Goal: Task Accomplishment & Management: Complete application form

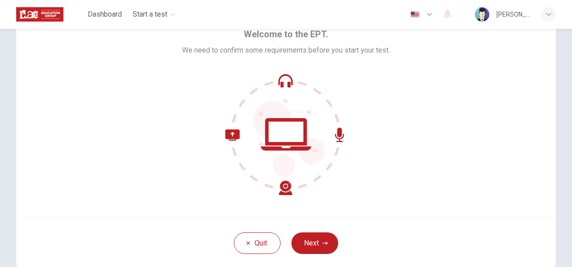
scroll to position [90, 0]
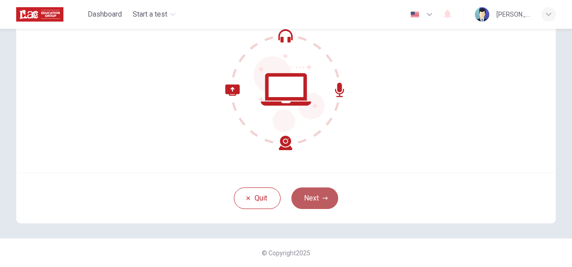
click at [316, 193] on button "Next" at bounding box center [314, 198] width 47 height 22
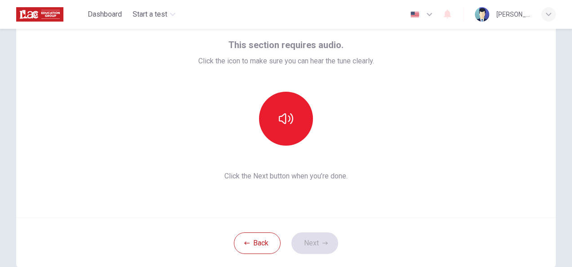
scroll to position [0, 0]
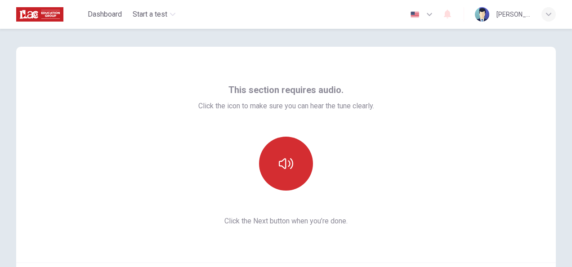
click at [280, 166] on icon "button" at bounding box center [286, 163] width 14 height 11
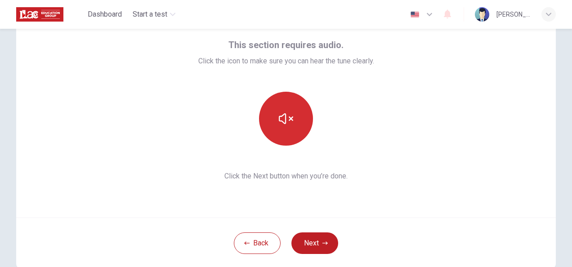
scroll to position [90, 0]
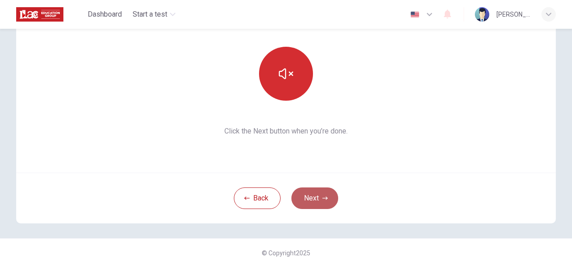
click at [316, 201] on button "Next" at bounding box center [314, 198] width 47 height 22
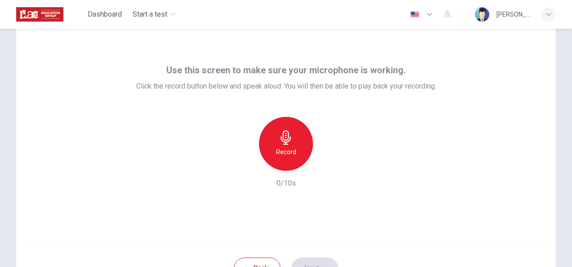
scroll to position [0, 0]
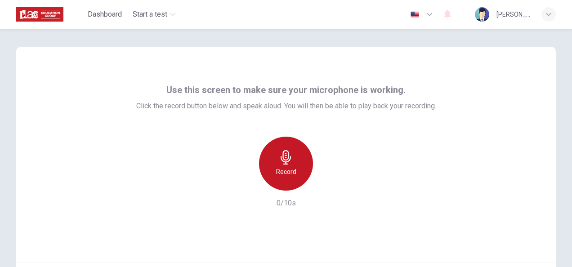
click at [296, 165] on div "Record" at bounding box center [286, 164] width 54 height 54
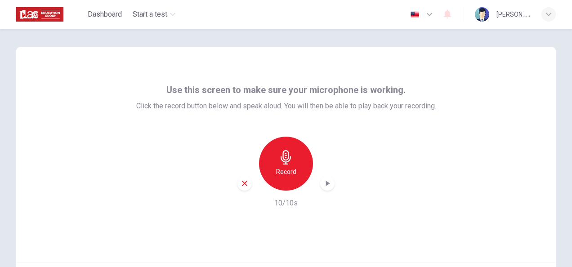
click at [325, 188] on div "button" at bounding box center [327, 183] width 14 height 14
click at [242, 182] on icon "button" at bounding box center [244, 183] width 5 height 5
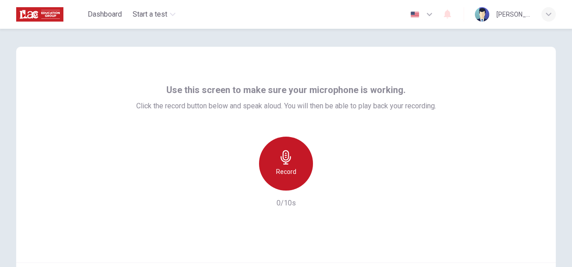
click at [281, 161] on icon "button" at bounding box center [286, 157] width 14 height 14
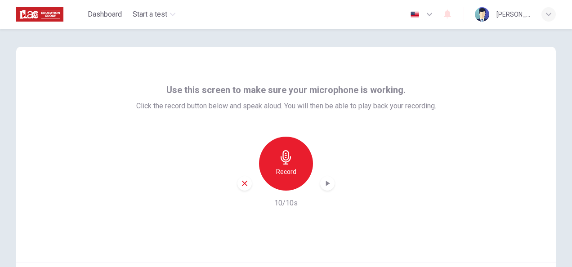
click at [326, 183] on icon "button" at bounding box center [328, 183] width 4 height 5
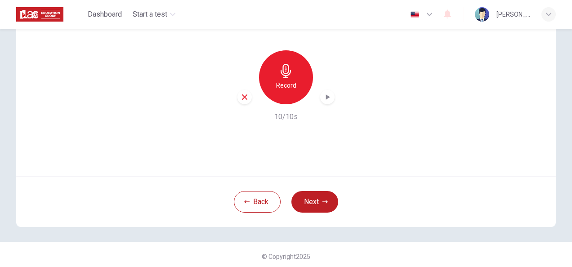
scroll to position [90, 0]
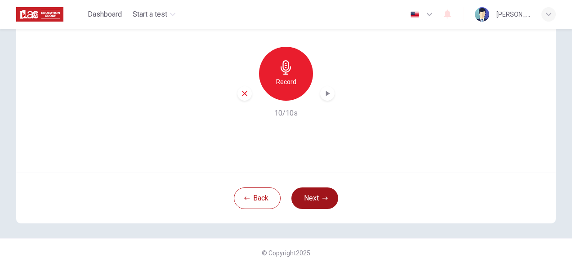
click at [315, 197] on button "Next" at bounding box center [314, 198] width 47 height 22
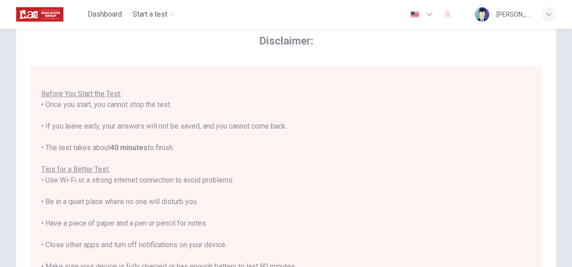
scroll to position [45, 0]
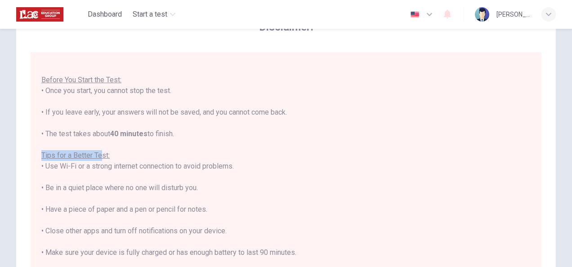
drag, startPoint x: 41, startPoint y: 153, endPoint x: 99, endPoint y: 152, distance: 58.0
click at [99, 152] on u "Tips for a Better Test:" at bounding box center [75, 155] width 68 height 9
click at [360, 162] on div "You are about to start a Placement Test . Before You Start the Test: • Once you…" at bounding box center [285, 177] width 489 height 248
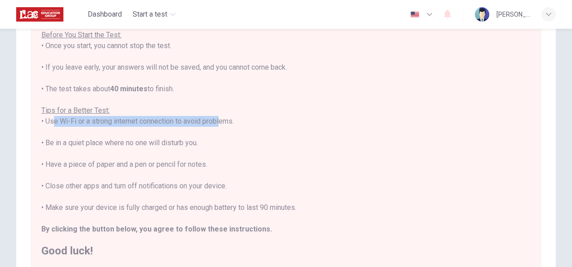
drag, startPoint x: 49, startPoint y: 120, endPoint x: 217, endPoint y: 118, distance: 168.6
click at [217, 118] on div "You are about to start a Placement Test . Before You Start the Test: • Once you…" at bounding box center [285, 132] width 489 height 248
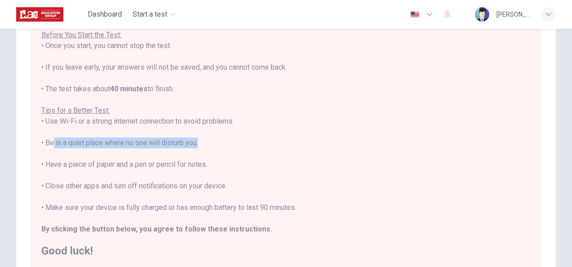
drag, startPoint x: 49, startPoint y: 142, endPoint x: 195, endPoint y: 139, distance: 146.1
click at [195, 139] on div "You are about to start a Placement Test . Before You Start the Test: • Once you…" at bounding box center [285, 132] width 489 height 248
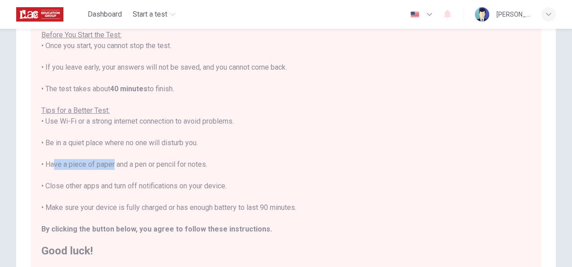
drag, startPoint x: 50, startPoint y: 165, endPoint x: 110, endPoint y: 165, distance: 59.8
click at [110, 165] on div "You are about to start a Placement Test . Before You Start the Test: • Once you…" at bounding box center [285, 132] width 489 height 248
drag, startPoint x: 110, startPoint y: 165, endPoint x: 42, endPoint y: 169, distance: 68.4
click at [42, 169] on div "You are about to start a Placement Test . Before You Start the Test: • Once you…" at bounding box center [285, 132] width 489 height 248
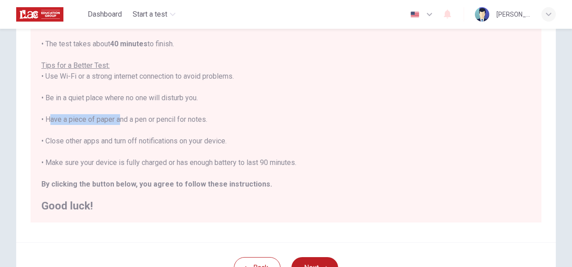
drag, startPoint x: 44, startPoint y: 118, endPoint x: 115, endPoint y: 118, distance: 71.0
click at [115, 118] on div "You are about to start a Placement Test . Before You Start the Test: • Once you…" at bounding box center [285, 87] width 489 height 248
drag, startPoint x: 115, startPoint y: 118, endPoint x: 44, endPoint y: 128, distance: 71.6
click at [43, 135] on div "You are about to start a Placement Test . Before You Start the Test: • Once you…" at bounding box center [285, 87] width 489 height 248
drag, startPoint x: 46, startPoint y: 117, endPoint x: 217, endPoint y: 120, distance: 171.3
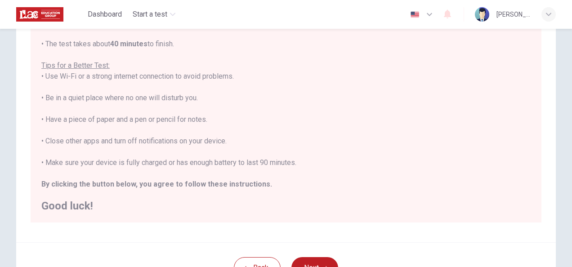
click at [217, 120] on div "You are about to start a Placement Test . Before You Start the Test: • Once you…" at bounding box center [285, 87] width 489 height 248
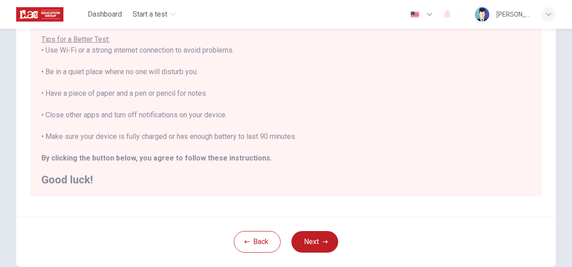
scroll to position [180, 0]
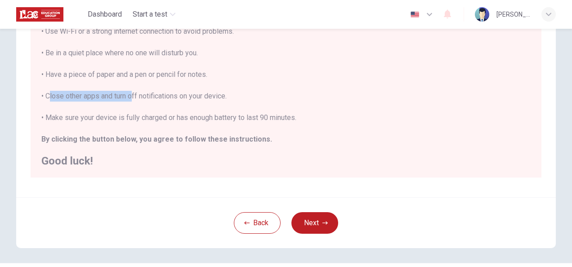
drag, startPoint x: 44, startPoint y: 96, endPoint x: 129, endPoint y: 93, distance: 84.5
click at [129, 93] on div "You are about to start a Placement Test . Before You Start the Test: • Once you…" at bounding box center [285, 42] width 489 height 248
click at [148, 97] on div "You are about to start a Placement Test . Before You Start the Test: • Once you…" at bounding box center [285, 42] width 489 height 248
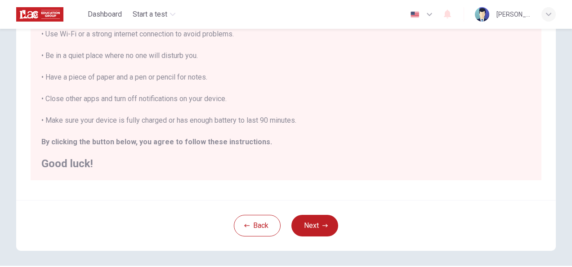
scroll to position [204, 0]
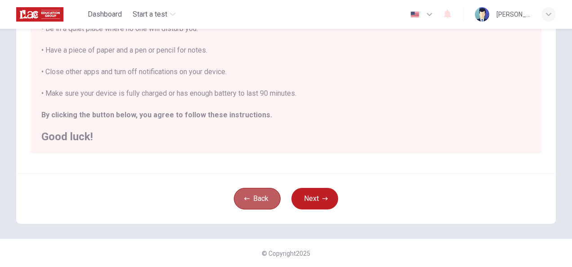
click at [250, 194] on button "Back" at bounding box center [257, 199] width 47 height 22
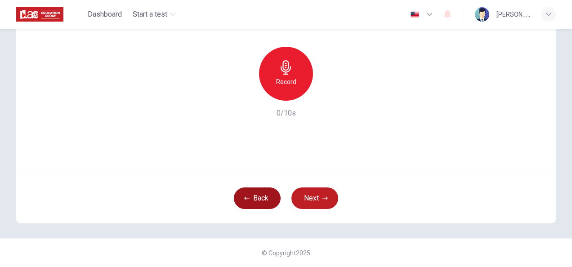
click at [254, 197] on button "Back" at bounding box center [257, 198] width 47 height 22
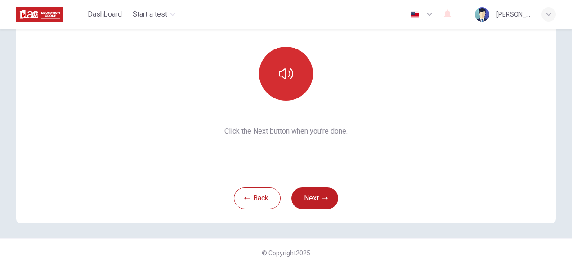
click at [286, 82] on button "button" at bounding box center [286, 74] width 54 height 54
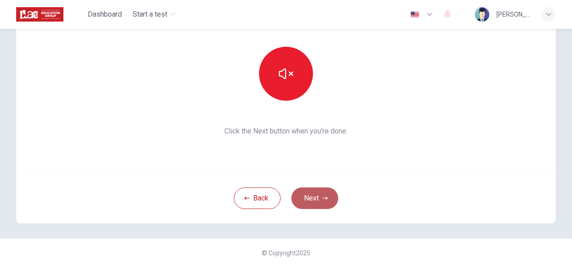
click at [325, 198] on icon "button" at bounding box center [324, 197] width 5 height 3
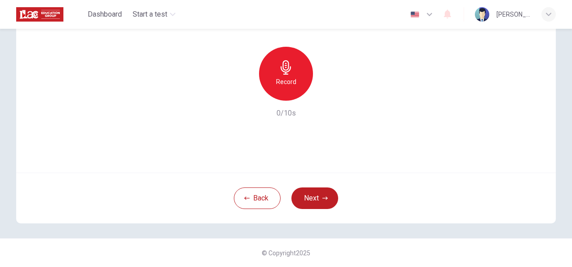
click at [289, 82] on h6 "Record" at bounding box center [286, 81] width 20 height 11
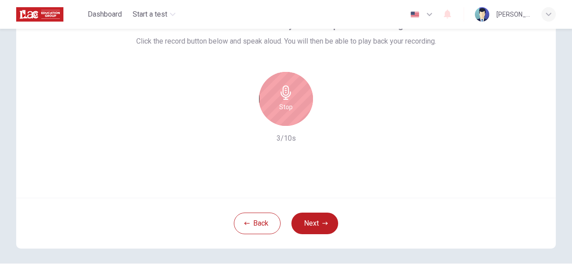
scroll to position [45, 0]
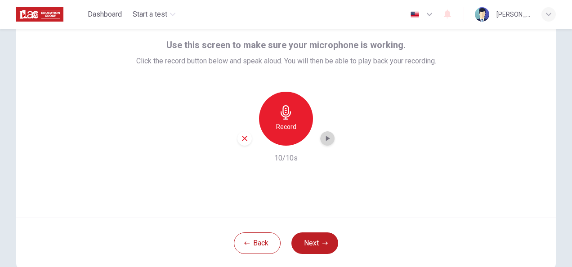
click at [325, 140] on icon "button" at bounding box center [327, 138] width 9 height 9
click at [313, 247] on button "Next" at bounding box center [314, 243] width 47 height 22
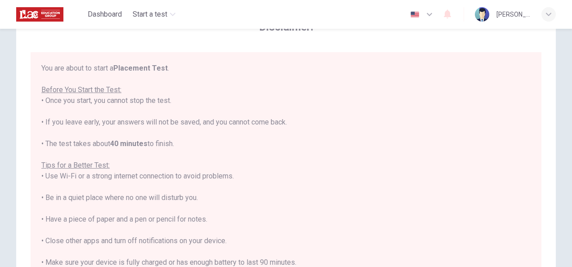
scroll to position [10, 0]
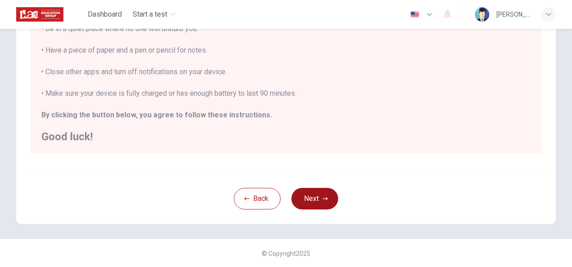
click at [320, 202] on button "Next" at bounding box center [314, 199] width 47 height 22
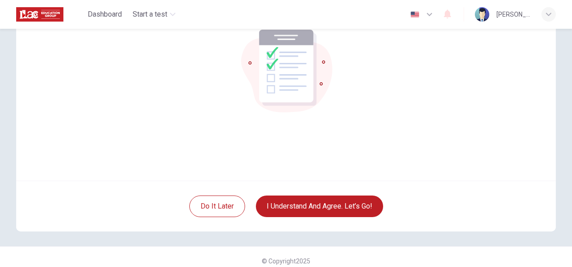
scroll to position [90, 0]
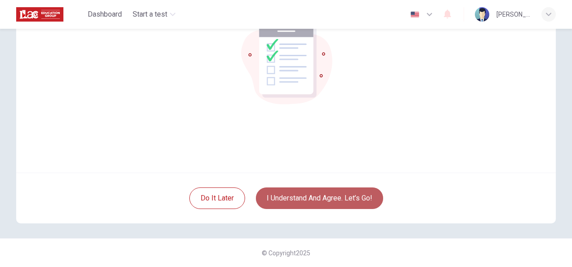
click at [337, 191] on button "I understand and agree. Let’s go!" at bounding box center [319, 198] width 127 height 22
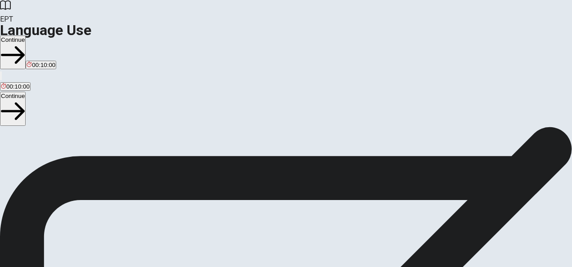
drag, startPoint x: 32, startPoint y: 133, endPoint x: 85, endPoint y: 133, distance: 53.0
click at [85, 133] on span "Language Use Section Directions" at bounding box center [52, 132] width 105 height 9
drag, startPoint x: 50, startPoint y: 137, endPoint x: 85, endPoint y: 137, distance: 34.6
click at [85, 136] on span "Language Use Section Directions" at bounding box center [52, 132] width 105 height 9
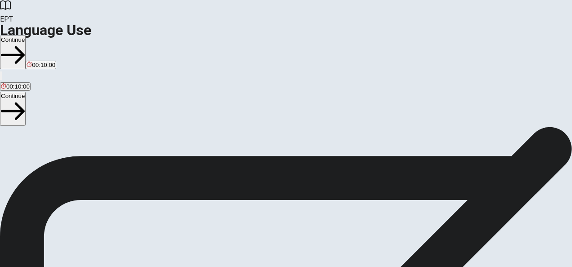
click at [26, 92] on button "Continue" at bounding box center [13, 109] width 26 height 34
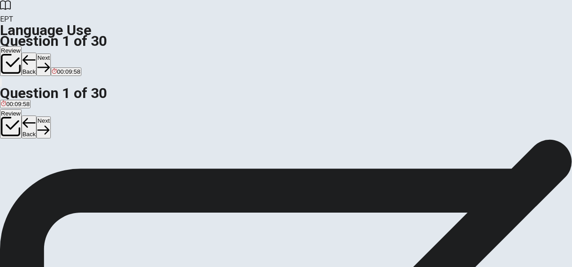
scroll to position [45, 0]
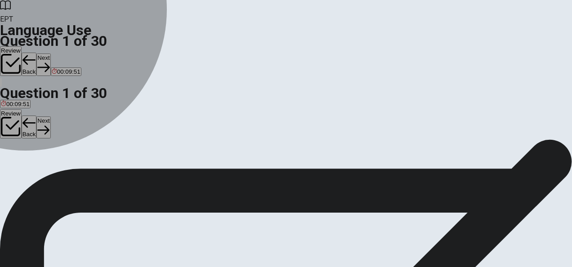
click at [45, 130] on span "goes" at bounding box center [38, 127] width 13 height 7
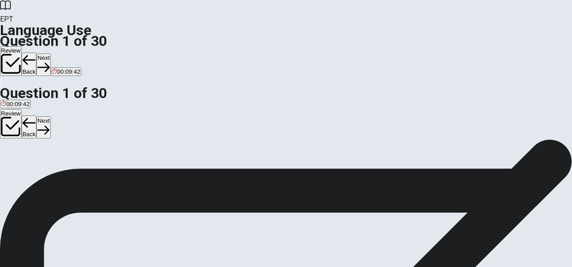
scroll to position [58, 0]
click at [50, 116] on button "Next" at bounding box center [43, 127] width 14 height 22
click at [29, 111] on div "C" at bounding box center [24, 107] width 9 height 7
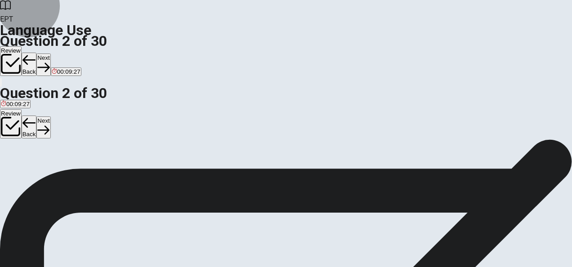
click at [50, 116] on button "Next" at bounding box center [43, 127] width 14 height 22
click at [60, 111] on div "D" at bounding box center [53, 107] width 13 height 7
click at [50, 116] on button "Next" at bounding box center [43, 127] width 14 height 22
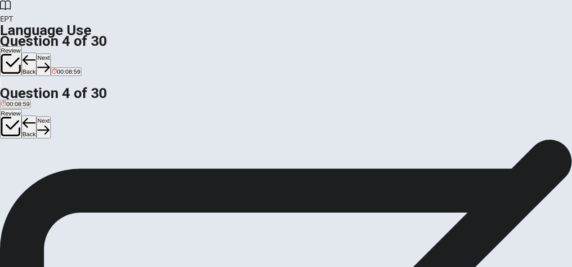
click at [15, 111] on div "A" at bounding box center [8, 107] width 14 height 7
click at [50, 116] on button "Next" at bounding box center [43, 127] width 14 height 22
click at [27, 118] on button "B run" at bounding box center [21, 110] width 10 height 15
click at [50, 116] on button "Next" at bounding box center [43, 127] width 14 height 22
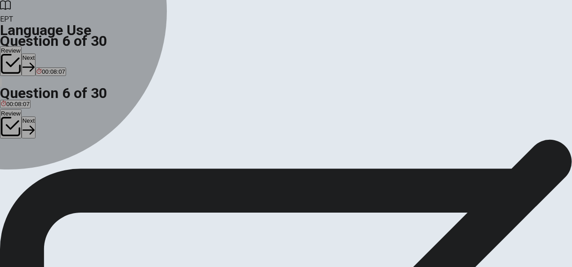
click at [40, 124] on div "C" at bounding box center [34, 120] width 12 height 7
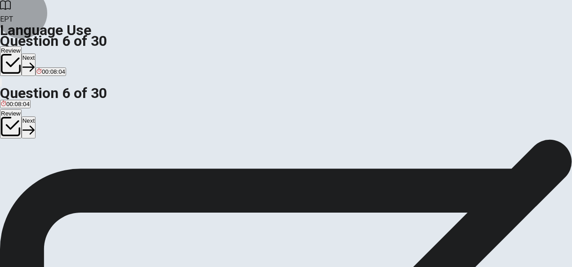
click at [36, 116] on button "Next" at bounding box center [29, 127] width 14 height 22
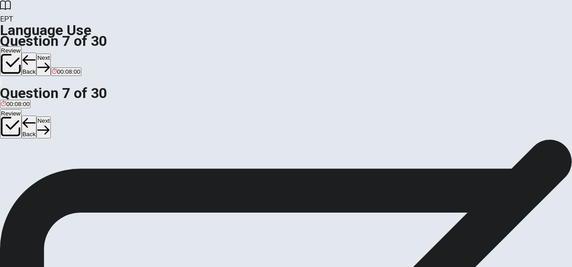
click at [27, 130] on span "quiet" at bounding box center [20, 127] width 13 height 7
click at [50, 116] on button "Next" at bounding box center [43, 127] width 14 height 22
click at [50, 117] on span "long" at bounding box center [44, 114] width 11 height 7
click at [25, 118] on button "B dull" at bounding box center [19, 110] width 11 height 15
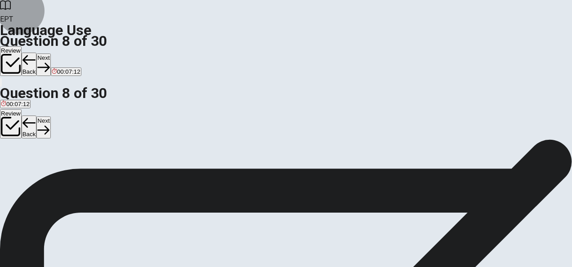
click at [50, 116] on button "Next" at bounding box center [43, 127] width 14 height 22
click at [12, 117] on span "Sick" at bounding box center [6, 114] width 11 height 7
click at [50, 116] on button "Next" at bounding box center [43, 127] width 14 height 22
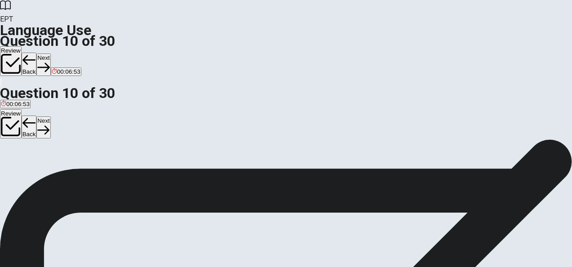
click at [12, 117] on span "Has" at bounding box center [6, 114] width 11 height 7
click at [50, 116] on button "Next" at bounding box center [43, 127] width 14 height 22
click at [37, 130] on span "have" at bounding box center [30, 127] width 13 height 7
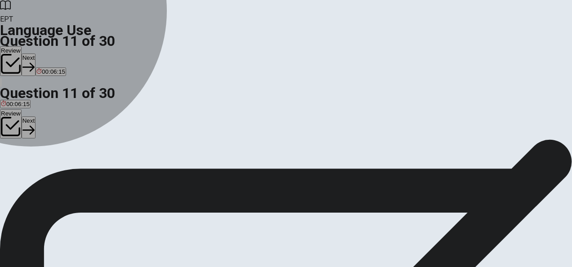
click at [22, 130] on span "had" at bounding box center [18, 127] width 10 height 7
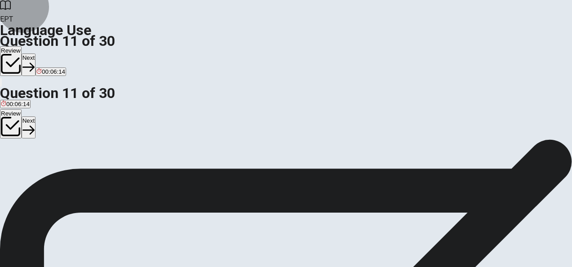
click at [36, 116] on button "Next" at bounding box center [29, 127] width 14 height 22
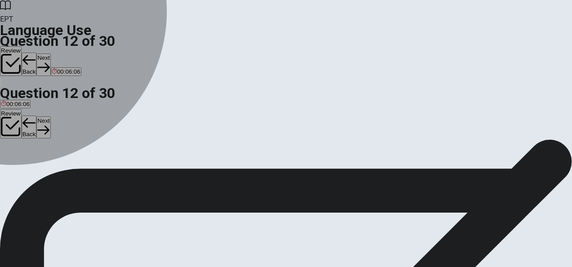
click at [49, 124] on div "C" at bounding box center [44, 120] width 10 height 7
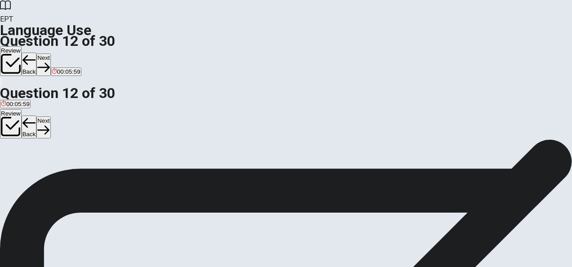
click at [64, 130] on span "rains" at bounding box center [57, 127] width 13 height 7
click at [50, 116] on button "Next" at bounding box center [43, 127] width 14 height 22
click at [34, 124] on div "C" at bounding box center [30, 120] width 9 height 7
click at [50, 116] on button "Next" at bounding box center [43, 127] width 14 height 22
click at [22, 130] on span "is being" at bounding box center [11, 127] width 21 height 7
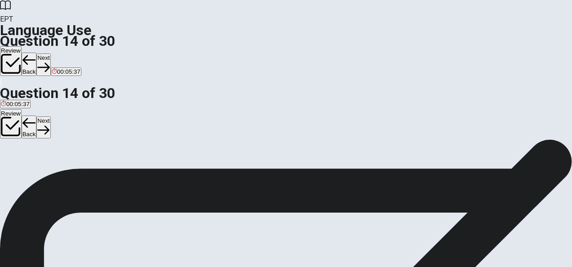
click at [50, 116] on button "Next" at bounding box center [43, 127] width 14 height 22
click at [21, 130] on span "watch it" at bounding box center [11, 127] width 20 height 7
click at [50, 116] on button "Next" at bounding box center [43, 127] width 14 height 22
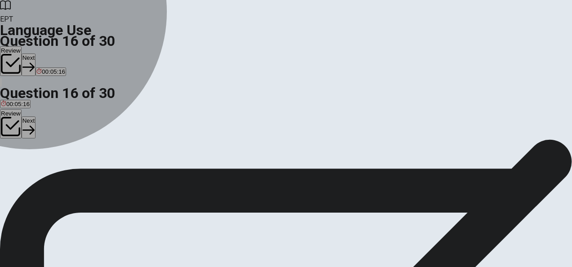
click at [51, 130] on span "violent" at bounding box center [43, 127] width 18 height 7
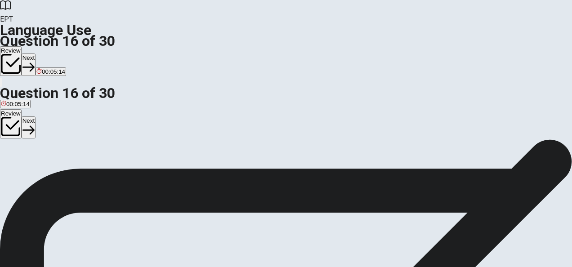
click at [36, 116] on button "Next" at bounding box center [29, 127] width 14 height 22
click at [34, 130] on span "rude" at bounding box center [28, 127] width 12 height 7
click at [50, 116] on button "Next" at bounding box center [43, 127] width 14 height 22
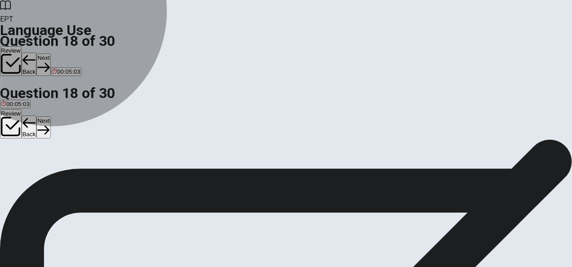
click at [239, 130] on span "to fix something that is broken" at bounding box center [200, 127] width 80 height 7
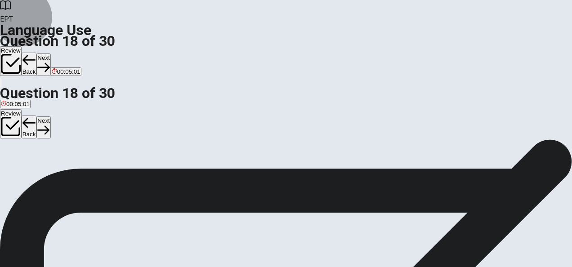
click at [50, 116] on button "Next" at bounding box center [43, 127] width 14 height 22
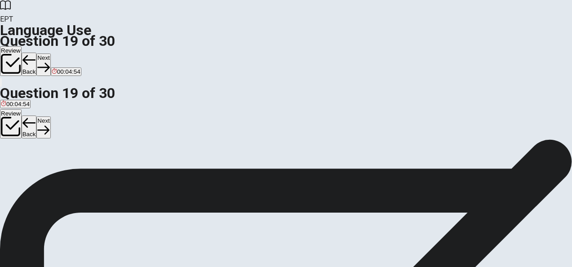
click at [23, 130] on span "beautiful" at bounding box center [12, 127] width 22 height 7
click at [49, 125] on icon "button" at bounding box center [43, 129] width 12 height 9
click at [55, 130] on span "have been" at bounding box center [41, 127] width 28 height 7
click at [50, 116] on button "Next" at bounding box center [43, 127] width 14 height 22
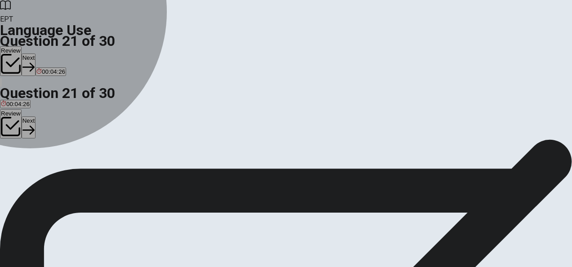
click at [55, 130] on span "leaves" at bounding box center [47, 127] width 18 height 7
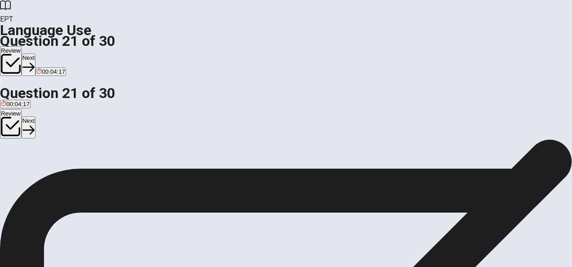
click at [66, 131] on button "D left" at bounding box center [61, 123] width 10 height 15
click at [36, 116] on button "Next" at bounding box center [29, 127] width 14 height 22
click at [37, 116] on button "Back" at bounding box center [29, 127] width 15 height 23
click at [36, 116] on button "Next" at bounding box center [29, 127] width 14 height 22
click at [53, 124] on div "D" at bounding box center [46, 120] width 13 height 7
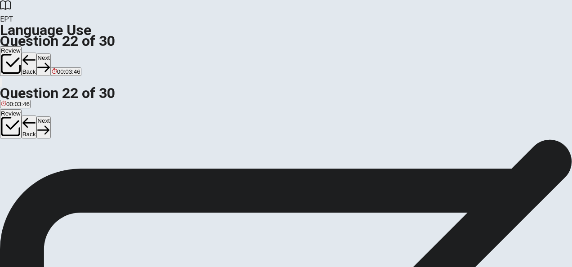
click at [50, 116] on button "Next" at bounding box center [43, 127] width 14 height 22
click at [14, 130] on span "have" at bounding box center [7, 127] width 13 height 7
click at [50, 116] on button "Next" at bounding box center [43, 127] width 14 height 22
click at [72, 130] on span "how many" at bounding box center [58, 127] width 27 height 7
click at [50, 116] on button "Next" at bounding box center [43, 127] width 14 height 22
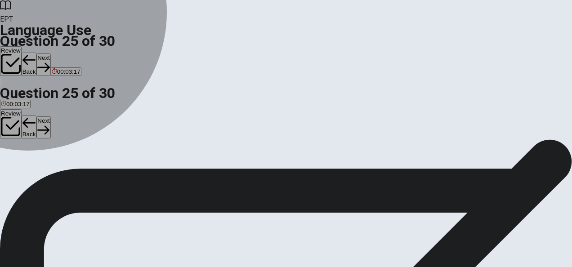
click at [100, 130] on span "fix it" at bounding box center [94, 127] width 11 height 7
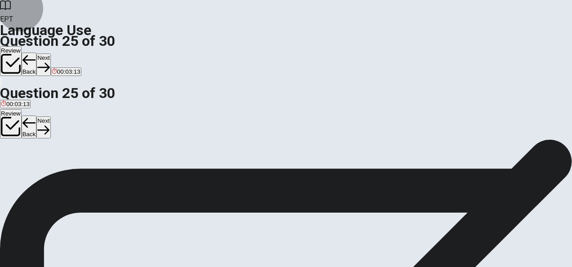
click at [50, 116] on button "Next" at bounding box center [43, 127] width 14 height 22
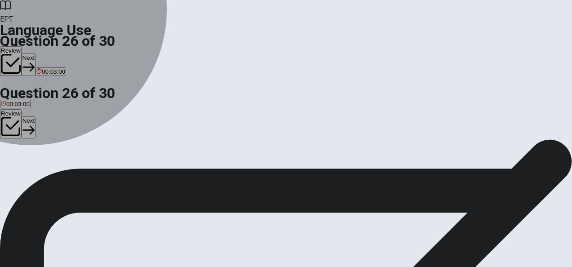
click at [61, 130] on span "study it" at bounding box center [51, 127] width 19 height 7
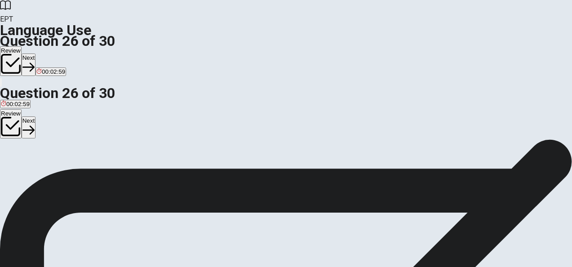
click at [36, 116] on button "Next" at bounding box center [29, 127] width 14 height 22
click at [74, 131] on button "D join" at bounding box center [67, 123] width 11 height 15
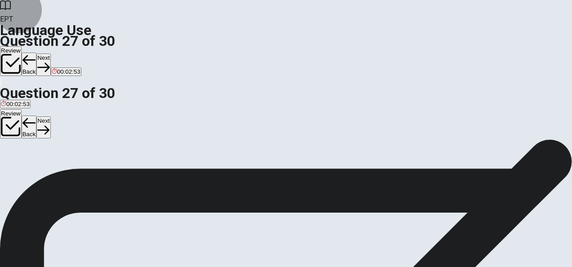
click at [50, 116] on button "Next" at bounding box center [43, 127] width 14 height 22
click at [88, 130] on span "technical" at bounding box center [76, 127] width 24 height 7
click at [50, 116] on button "Next" at bounding box center [43, 127] width 14 height 22
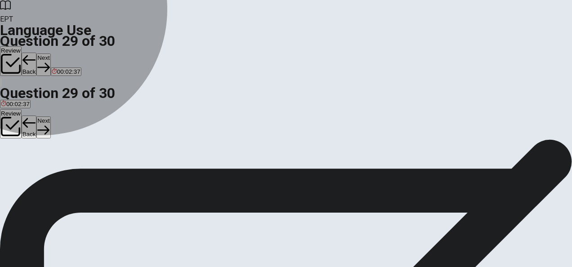
click at [21, 130] on span "expand" at bounding box center [11, 127] width 20 height 7
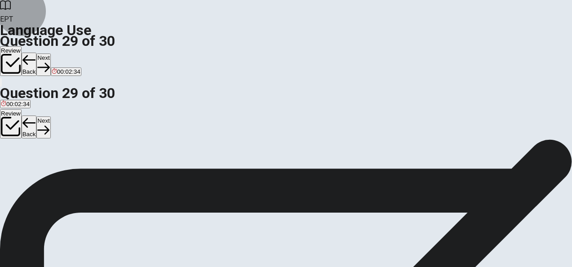
click at [50, 116] on button "Next" at bounding box center [43, 127] width 14 height 22
click at [19, 131] on button "A Would" at bounding box center [9, 123] width 19 height 15
click at [50, 116] on button "Next" at bounding box center [43, 127] width 14 height 22
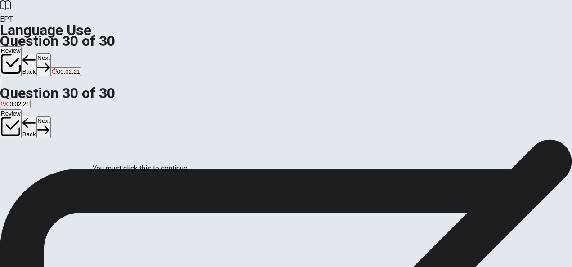
scroll to position [79, 0]
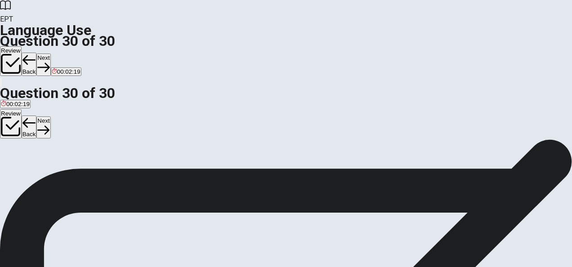
click at [22, 109] on button "Review" at bounding box center [11, 124] width 22 height 30
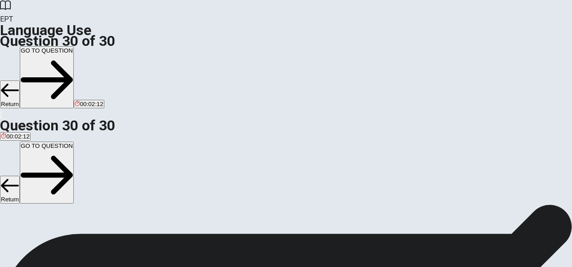
scroll to position [61, 0]
click at [74, 142] on button "GO TO QUESTION" at bounding box center [47, 173] width 54 height 62
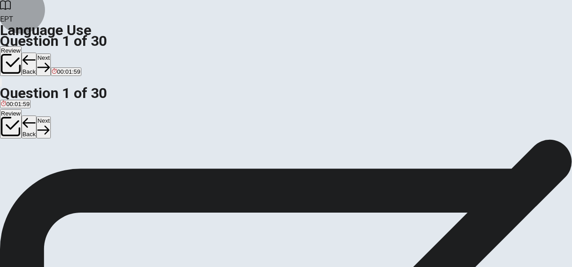
click at [50, 116] on button "Next" at bounding box center [43, 127] width 14 height 22
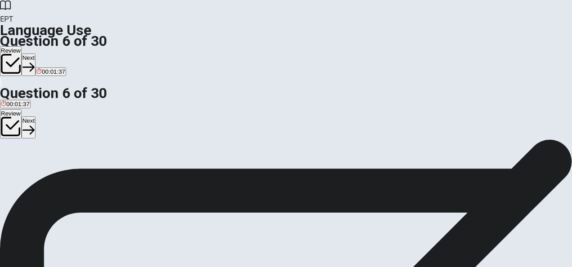
click at [36, 116] on button "Next" at bounding box center [29, 127] width 14 height 22
click at [50, 116] on button "Next" at bounding box center [43, 127] width 14 height 22
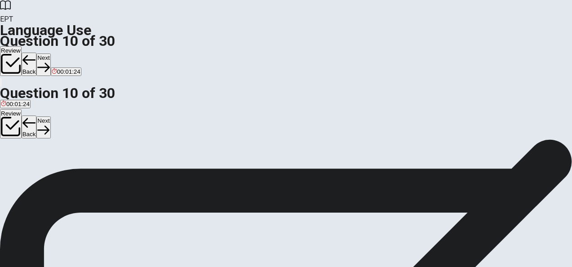
click at [50, 116] on button "Next" at bounding box center [43, 127] width 14 height 22
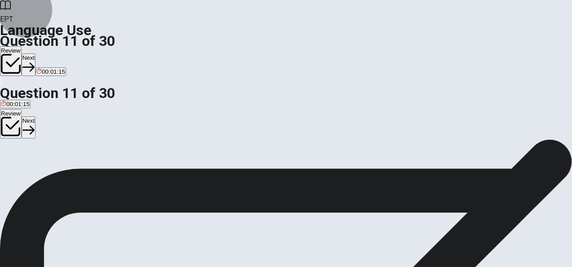
click at [36, 116] on button "Next" at bounding box center [29, 127] width 14 height 22
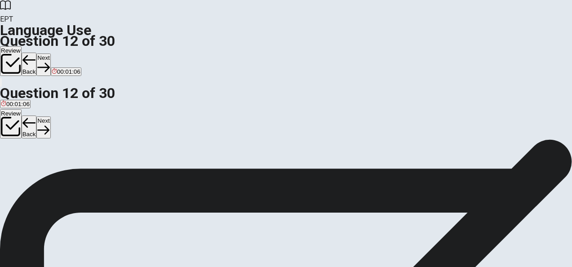
click at [50, 116] on button "Next" at bounding box center [43, 127] width 14 height 22
click at [22, 109] on button "Review" at bounding box center [11, 124] width 22 height 30
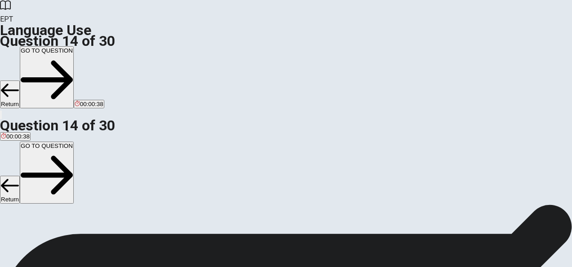
scroll to position [459, 0]
click at [74, 142] on button "GO TO QUESTION" at bounding box center [47, 173] width 54 height 62
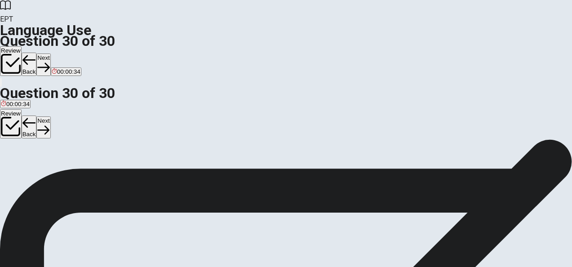
scroll to position [58, 0]
click at [50, 116] on button "Next" at bounding box center [43, 127] width 14 height 22
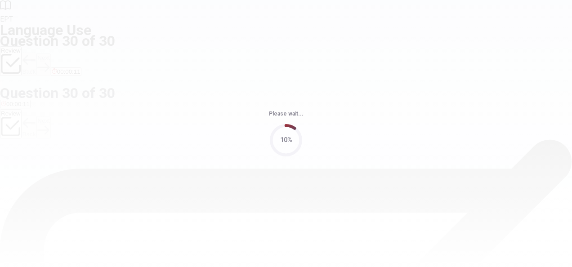
scroll to position [0, 0]
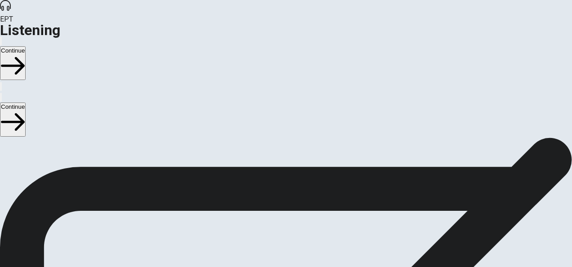
drag, startPoint x: 32, startPoint y: 129, endPoint x: 131, endPoint y: 125, distance: 98.5
click at [68, 138] on span "Listening Instructions" at bounding box center [34, 142] width 68 height 9
click at [26, 102] on button "Continue" at bounding box center [13, 119] width 26 height 34
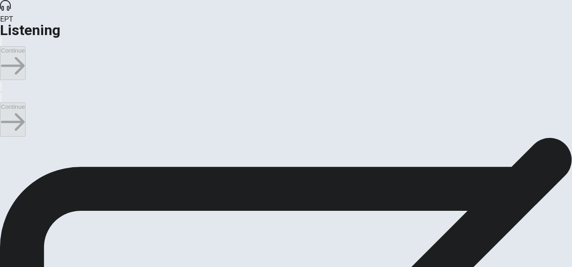
type input "78"
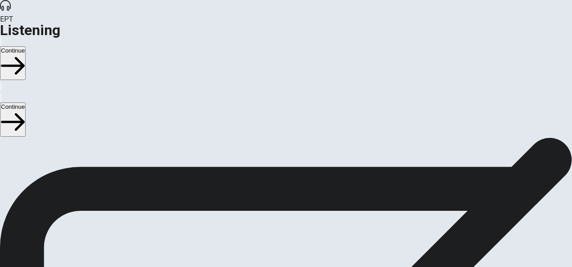
scroll to position [0, 0]
click at [6, 139] on input "checkbox" at bounding box center [3, 142] width 6 height 6
checkbox input "true"
click at [26, 102] on button "Continue" at bounding box center [13, 119] width 26 height 34
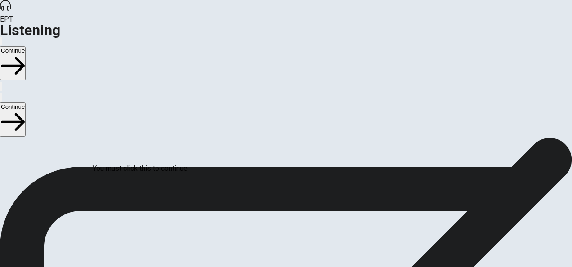
scroll to position [68, 0]
type input "82"
click at [6, 122] on input "checkbox" at bounding box center [3, 125] width 6 height 6
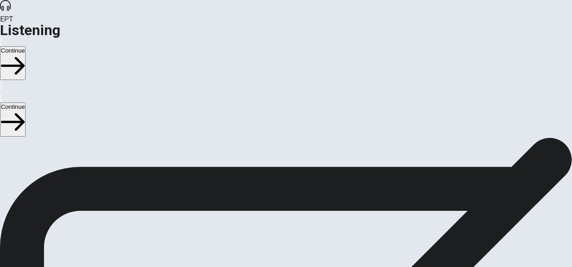
checkbox input "false"
click at [26, 102] on button "Continue" at bounding box center [13, 119] width 26 height 34
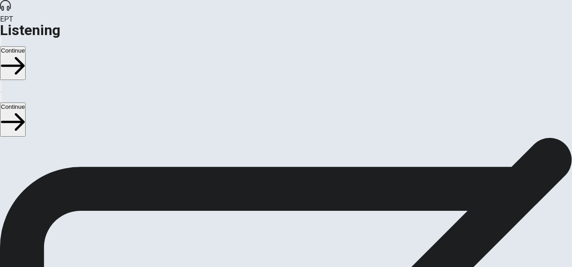
scroll to position [272, 0]
click at [26, 102] on button "Continue" at bounding box center [13, 119] width 26 height 34
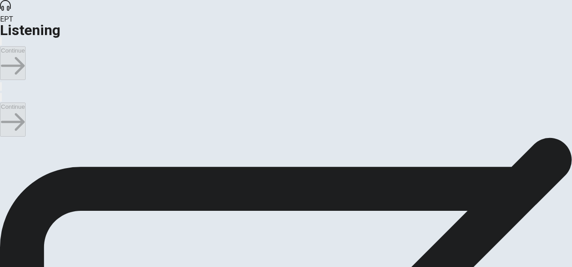
scroll to position [0, 0]
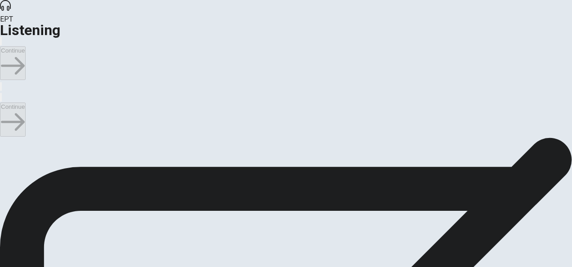
drag, startPoint x: 34, startPoint y: 144, endPoint x: 83, endPoint y: 140, distance: 49.1
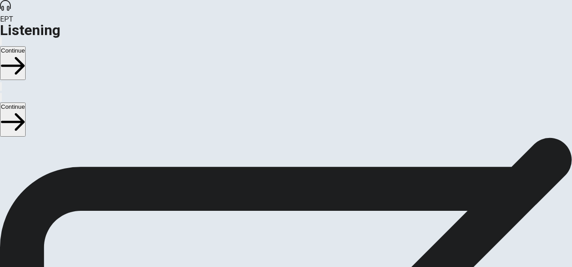
click at [26, 102] on button "Continue" at bounding box center [13, 119] width 26 height 34
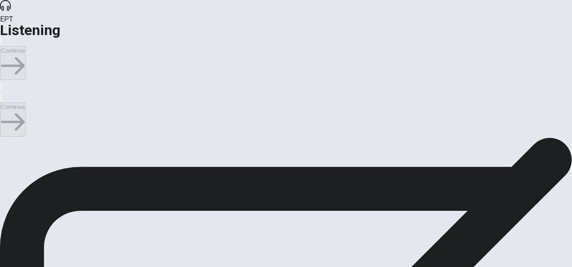
scroll to position [67, 0]
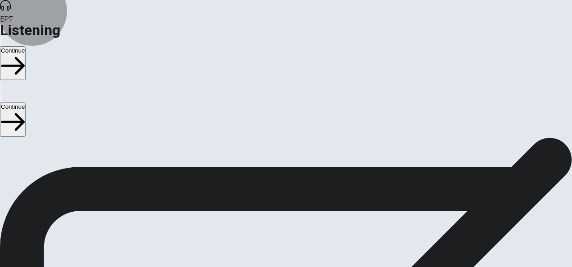
click at [26, 102] on button "Continue" at bounding box center [13, 119] width 26 height 34
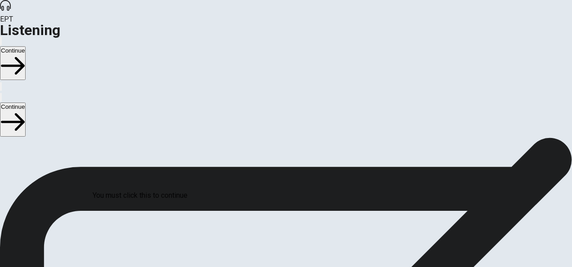
scroll to position [68, 0]
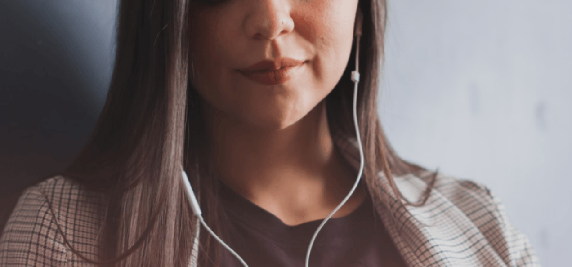
scroll to position [0, 0]
drag, startPoint x: 35, startPoint y: 126, endPoint x: 77, endPoint y: 123, distance: 42.8
click at [77, 138] on span "The Speaking Section will begin soon." at bounding box center [59, 142] width 119 height 9
click at [26, 102] on button "Continue" at bounding box center [13, 119] width 26 height 34
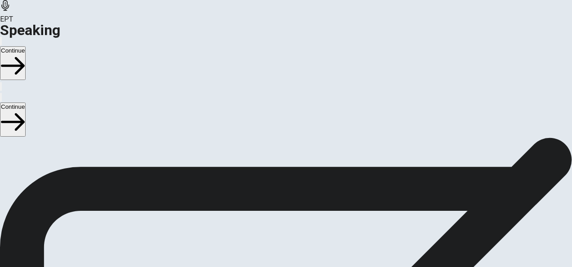
scroll to position [272, 0]
click at [275, 106] on icon "Play Audio" at bounding box center [275, 106] width 0 height 0
click at [274, 108] on button "Record Again" at bounding box center [273, 103] width 2 height 9
click at [281, 133] on div "Stop Recording" at bounding box center [286, 76] width 32 height 114
click at [276, 108] on button "Play Audio" at bounding box center [275, 103] width 2 height 9
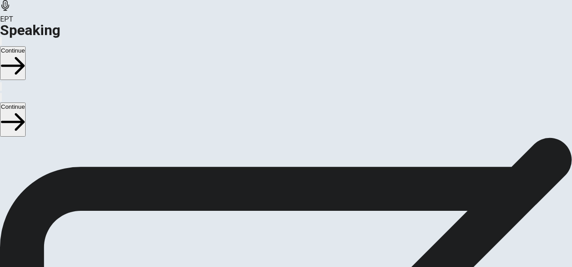
scroll to position [0, 0]
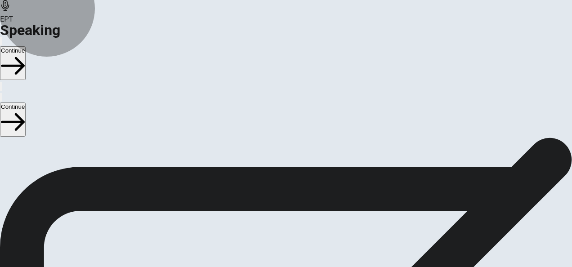
click at [26, 102] on button "Continue" at bounding box center [13, 119] width 26 height 34
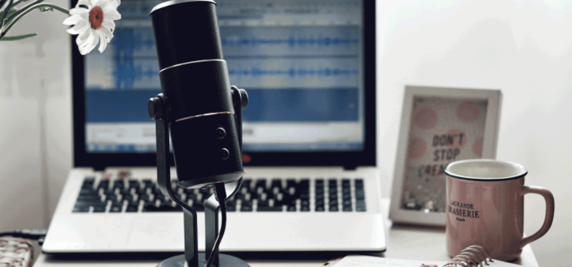
drag, startPoint x: 33, startPoint y: 118, endPoint x: 127, endPoint y: 124, distance: 93.7
click at [89, 138] on span "Speaking Section Directions" at bounding box center [44, 142] width 89 height 9
drag, startPoint x: 36, startPoint y: 143, endPoint x: 136, endPoint y: 142, distance: 100.2
click at [136, 149] on span "The Speaking Test will start now. There are 3 questions in this section. • 1 qu…" at bounding box center [165, 212] width 330 height 127
drag, startPoint x: 38, startPoint y: 164, endPoint x: 105, endPoint y: 165, distance: 67.4
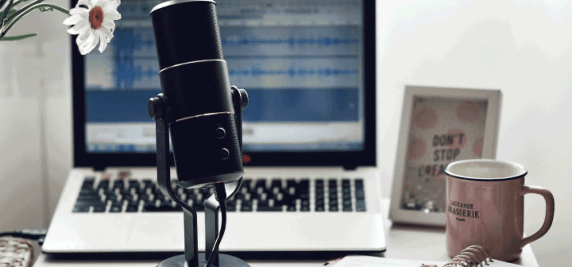
click at [105, 165] on span "The Speaking Test will start now. There are 3 questions in this section. • 1 qu…" at bounding box center [165, 212] width 330 height 127
drag, startPoint x: 33, startPoint y: 164, endPoint x: 151, endPoint y: 164, distance: 117.8
click at [151, 164] on span "The Speaking Test will start now. There are 3 questions in this section. • 1 qu…" at bounding box center [165, 212] width 330 height 127
drag, startPoint x: 37, startPoint y: 140, endPoint x: 236, endPoint y: 140, distance: 198.7
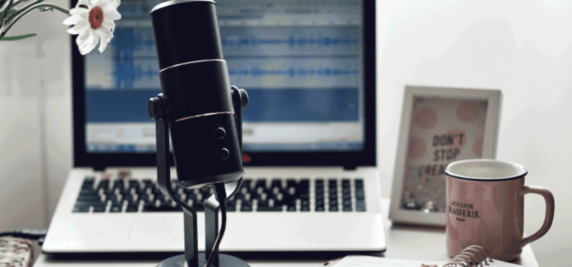
click at [236, 140] on span "The Speaking Test will start now. There are 3 questions in this section. • 1 qu…" at bounding box center [165, 167] width 330 height 127
drag, startPoint x: 36, startPoint y: 140, endPoint x: 55, endPoint y: 139, distance: 18.9
click at [55, 139] on span "The Speaking Test will start now. There are 3 questions in this section. • 1 qu…" at bounding box center [165, 167] width 330 height 127
drag, startPoint x: 37, startPoint y: 140, endPoint x: 58, endPoint y: 140, distance: 21.6
click at [58, 140] on span "The Speaking Test will start now. There are 3 questions in this section. • 1 qu…" at bounding box center [165, 167] width 330 height 127
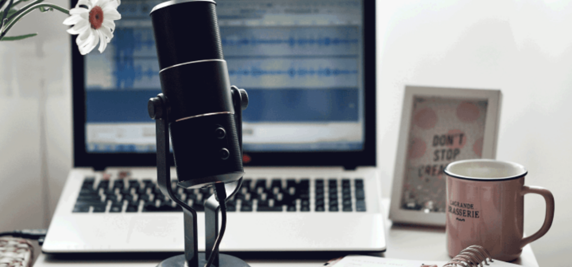
drag, startPoint x: 36, startPoint y: 140, endPoint x: 58, endPoint y: 140, distance: 21.6
click at [58, 140] on span "The Speaking Test will start now. There are 3 questions in this section. • 1 qu…" at bounding box center [165, 167] width 330 height 127
drag, startPoint x: 41, startPoint y: 141, endPoint x: 121, endPoint y: 146, distance: 80.2
click at [121, 146] on span "The Speaking Test will start now. There are 3 questions in this section. • 1 qu…" at bounding box center [165, 167] width 330 height 127
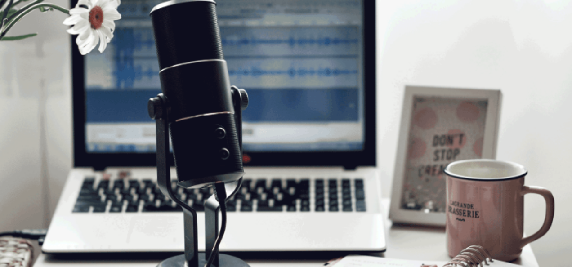
click at [26, 102] on button "Continue" at bounding box center [13, 119] width 26 height 34
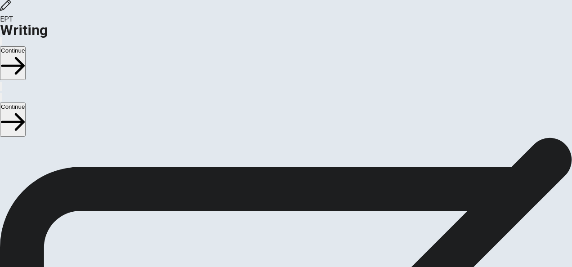
scroll to position [147, 0]
click at [26, 102] on button "Continue" at bounding box center [13, 119] width 26 height 34
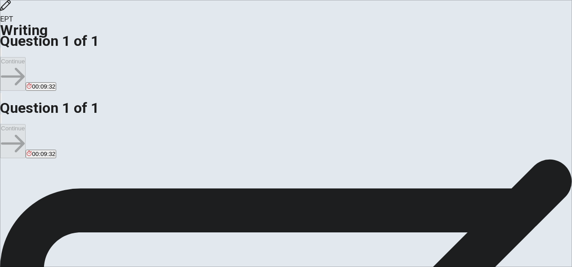
scroll to position [135, 0]
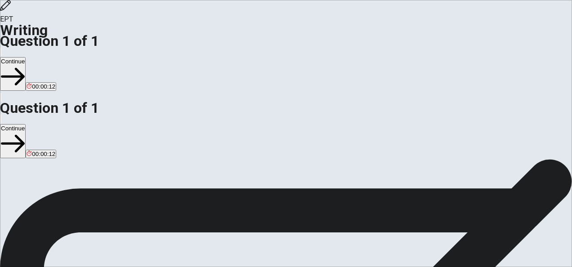
type textarea "I'm currently dealing with a big challenge: I'm working as a engineer in an int…"
click at [26, 124] on button "Continue" at bounding box center [13, 141] width 26 height 34
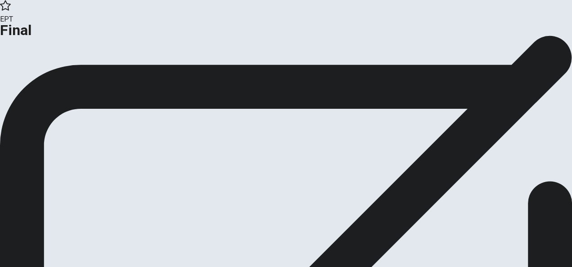
click at [36, 80] on button "Continue" at bounding box center [18, 74] width 36 height 12
